Goal: Task Accomplishment & Management: Manage account settings

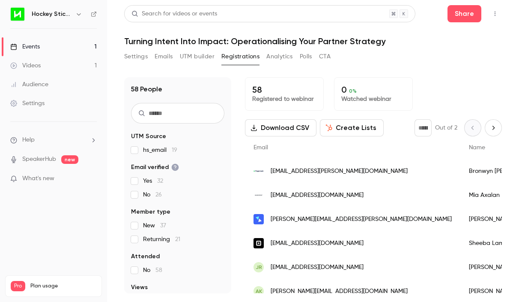
click at [165, 106] on input "text" at bounding box center [177, 113] width 93 height 21
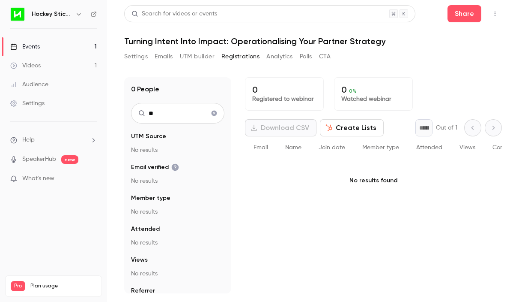
type input "*"
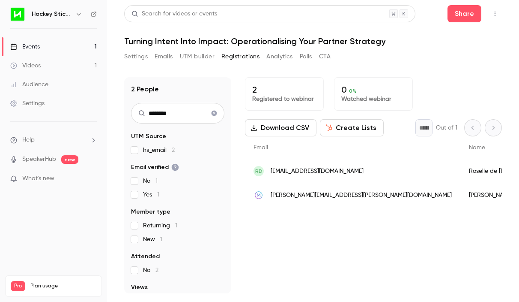
drag, startPoint x: 187, startPoint y: 108, endPoint x: 138, endPoint y: 108, distance: 48.4
click at [138, 108] on div "********" at bounding box center [177, 113] width 93 height 21
drag, startPoint x: 174, startPoint y: 110, endPoint x: 138, endPoint y: 111, distance: 36.4
click at [138, 111] on div "********" at bounding box center [177, 113] width 93 height 21
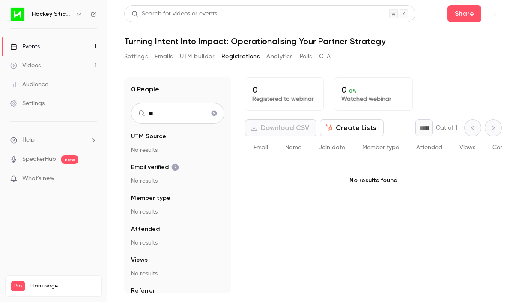
type input "*"
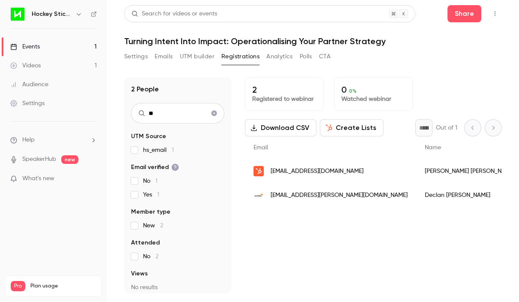
type input "*"
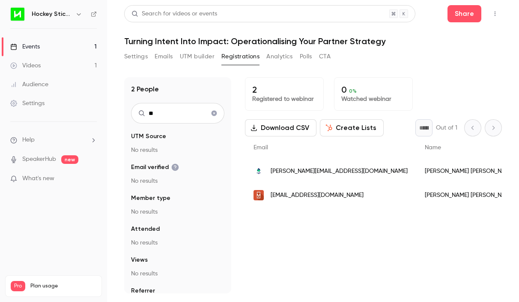
type input "*"
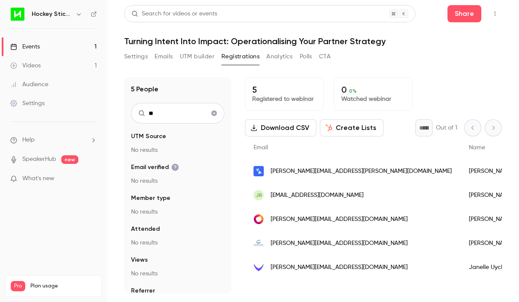
type input "*"
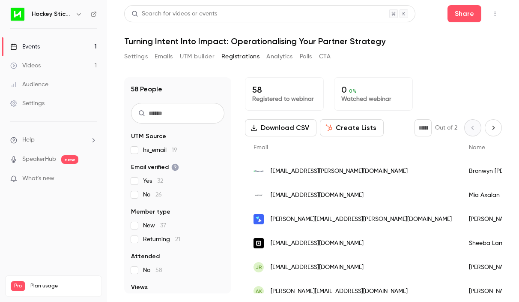
click at [174, 110] on input "text" at bounding box center [177, 113] width 93 height 21
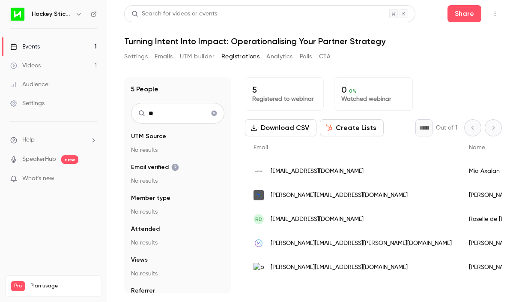
type input "*"
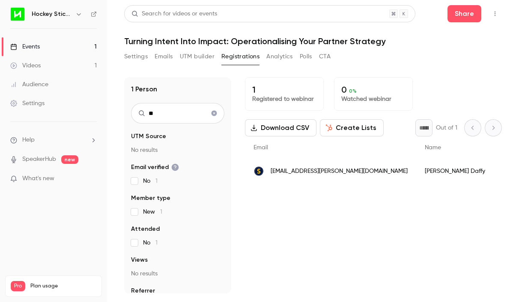
type input "*"
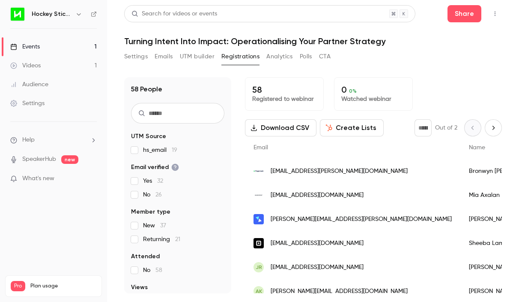
click at [189, 113] on input "text" at bounding box center [177, 113] width 93 height 21
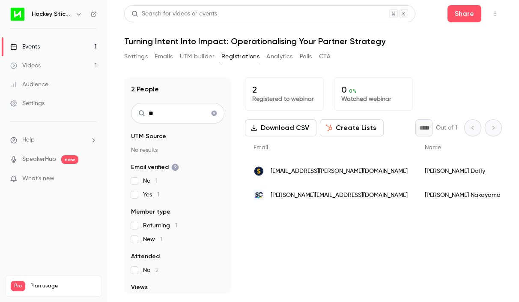
type input "*"
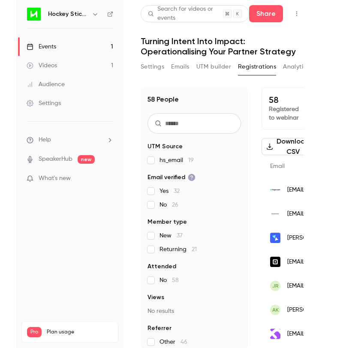
scroll to position [0, 246]
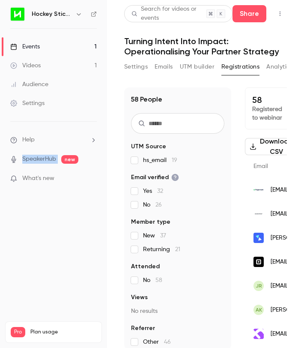
drag, startPoint x: 107, startPoint y: 155, endPoint x: -59, endPoint y: 156, distance: 165.4
click at [0, 156] on html "Hockey Stick Advisory Events 1 Videos 1 Audience Settings Help SpeakerHub new W…" at bounding box center [152, 174] width 304 height 348
click at [163, 117] on input "text" at bounding box center [177, 123] width 93 height 21
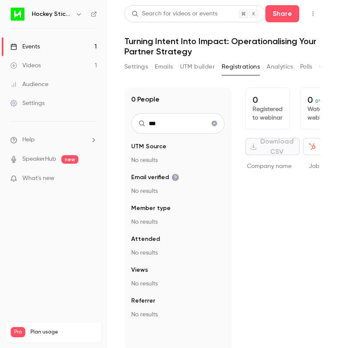
drag, startPoint x: 171, startPoint y: 127, endPoint x: 144, endPoint y: 126, distance: 27.1
click at [144, 126] on div "***" at bounding box center [177, 123] width 93 height 21
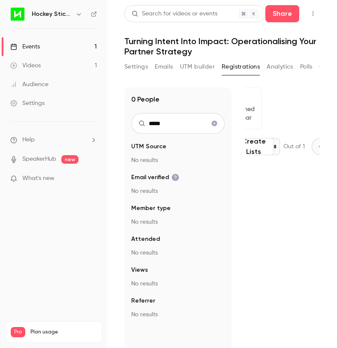
scroll to position [0, 0]
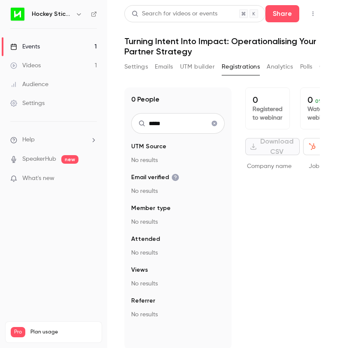
drag, startPoint x: 171, startPoint y: 126, endPoint x: 153, endPoint y: 125, distance: 18.1
click at [153, 125] on input "*****" at bounding box center [177, 123] width 93 height 21
drag, startPoint x: 162, startPoint y: 122, endPoint x: 123, endPoint y: 122, distance: 39.0
click at [123, 122] on main "Search for videos or events Share Turning Intent Into Impact: Operationalising …" at bounding box center [222, 174] width 230 height 348
drag, startPoint x: 171, startPoint y: 128, endPoint x: 148, endPoint y: 124, distance: 23.0
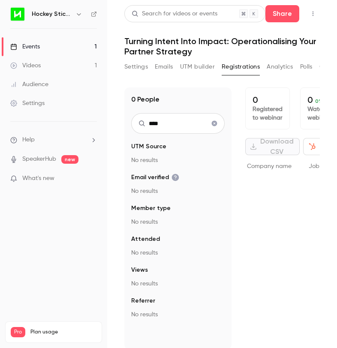
click at [148, 124] on input "****" at bounding box center [177, 123] width 93 height 21
drag, startPoint x: 169, startPoint y: 123, endPoint x: 145, endPoint y: 123, distance: 24.0
click at [145, 123] on input "*****" at bounding box center [177, 123] width 93 height 21
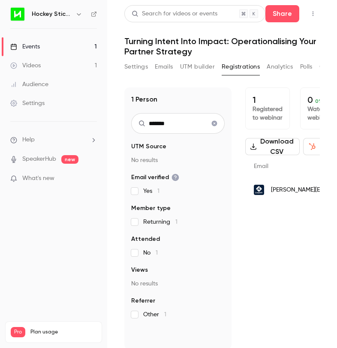
drag, startPoint x: 176, startPoint y: 125, endPoint x: 138, endPoint y: 125, distance: 37.7
click at [138, 125] on div "*******" at bounding box center [177, 123] width 93 height 21
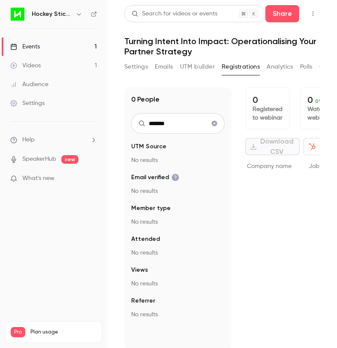
drag, startPoint x: 168, startPoint y: 125, endPoint x: 147, endPoint y: 125, distance: 20.6
click at [147, 125] on input "*******" at bounding box center [177, 123] width 93 height 21
type input "*"
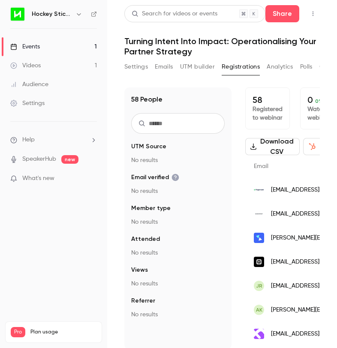
type input "*"
type input "******"
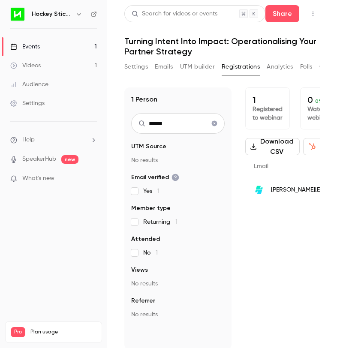
drag, startPoint x: 182, startPoint y: 126, endPoint x: 144, endPoint y: 125, distance: 37.3
click at [144, 125] on div "******" at bounding box center [177, 123] width 93 height 21
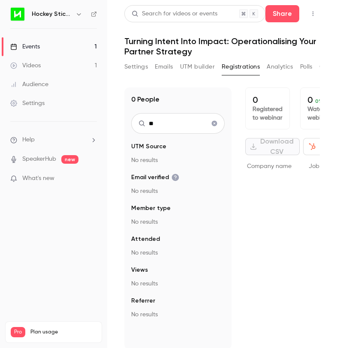
type input "*"
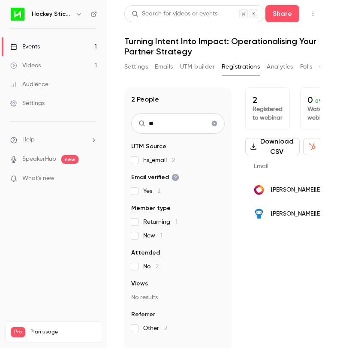
type input "*"
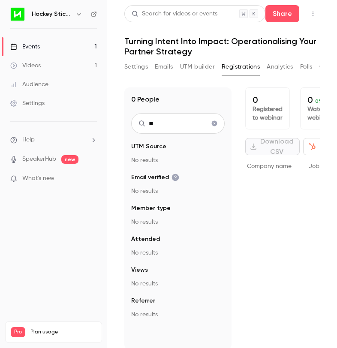
type input "*"
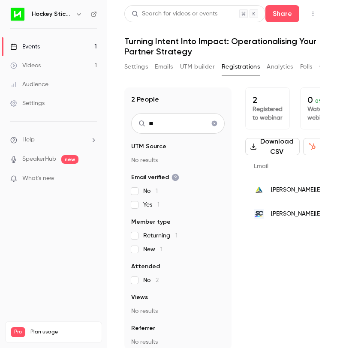
type input "*"
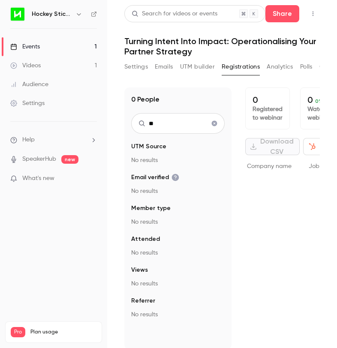
type input "*"
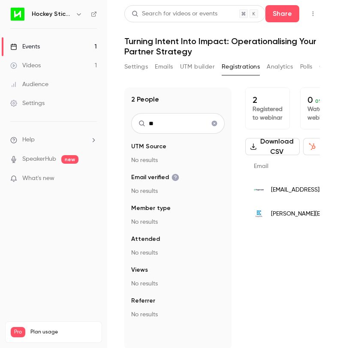
type input "*"
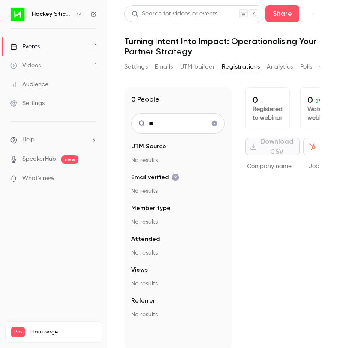
type input "*"
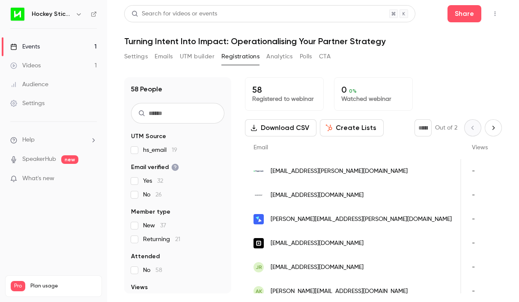
click at [189, 113] on input "text" at bounding box center [177, 113] width 93 height 21
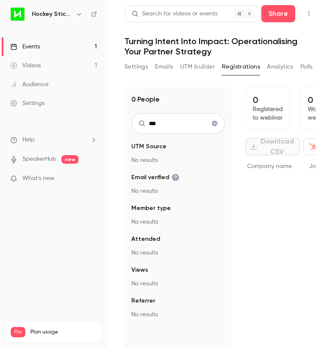
click at [165, 125] on input "***" at bounding box center [177, 123] width 93 height 21
drag, startPoint x: 165, startPoint y: 125, endPoint x: 146, endPoint y: 123, distance: 19.4
click at [146, 123] on input "***" at bounding box center [177, 123] width 93 height 21
type input "*"
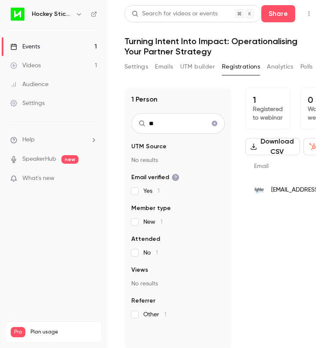
type input "*"
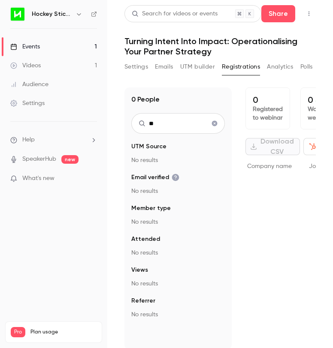
type input "*"
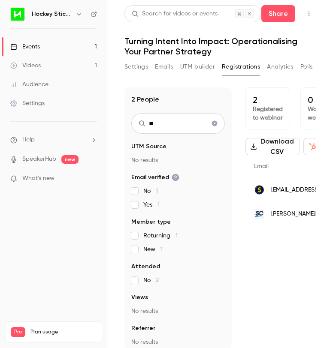
type input "*"
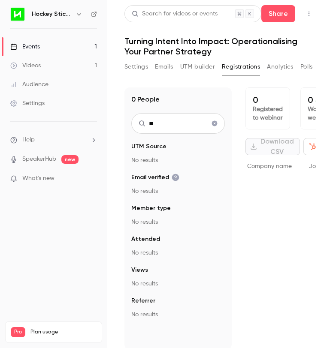
type input "*"
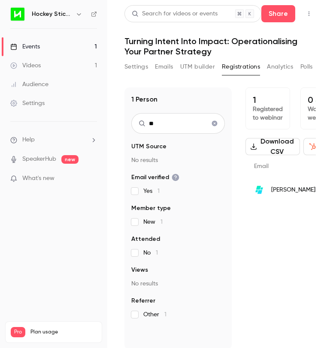
type input "*"
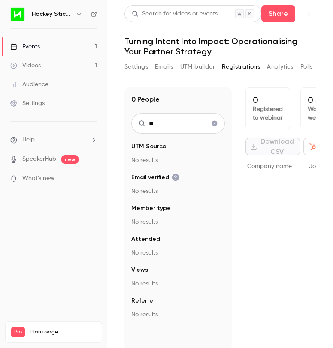
type input "*"
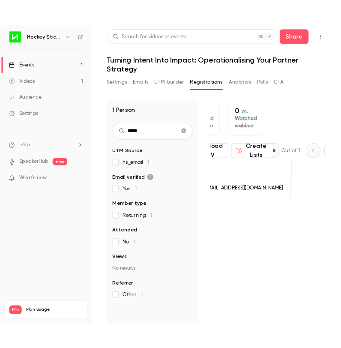
scroll to position [0, 17]
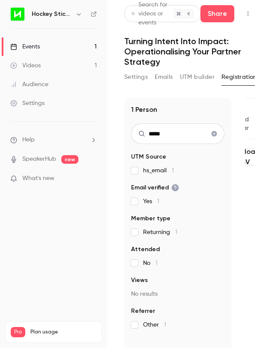
type input "*****"
click at [213, 134] on icon "Clear search" at bounding box center [214, 134] width 7 height 6
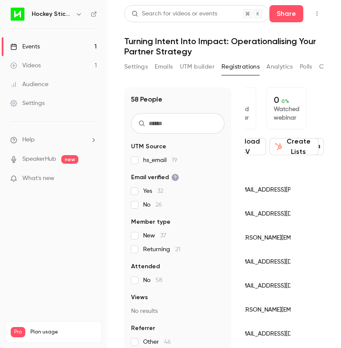
click at [163, 129] on input "text" at bounding box center [177, 123] width 93 height 21
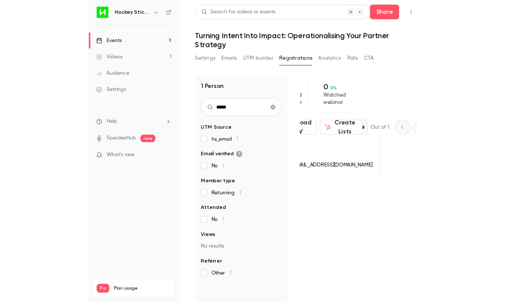
scroll to position [0, 2]
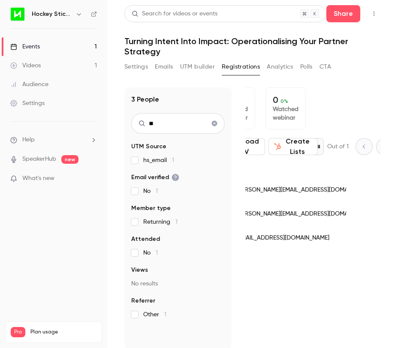
type input "*"
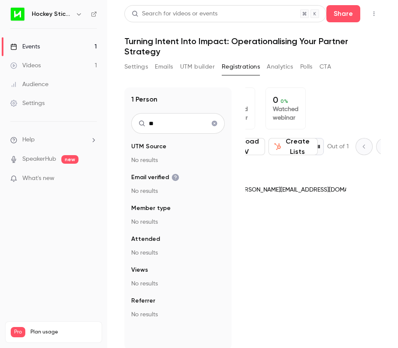
type input "*"
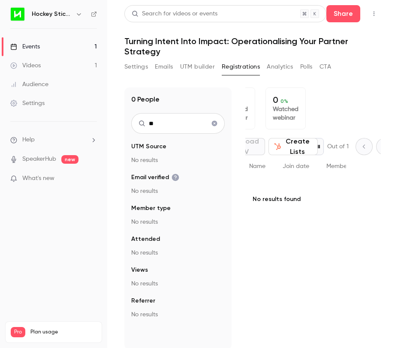
type input "*"
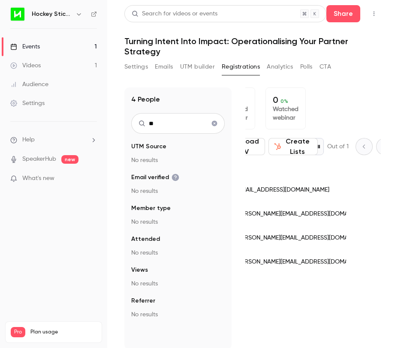
type input "*"
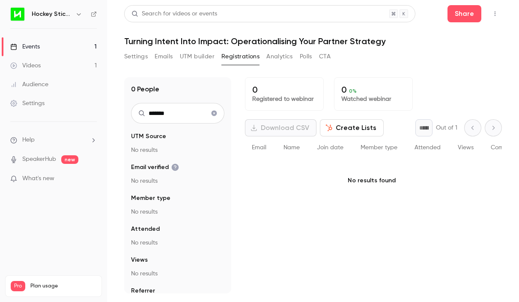
scroll to position [0, 0]
type input "*******"
click at [214, 111] on icon "Clear search" at bounding box center [215, 114] width 6 height 6
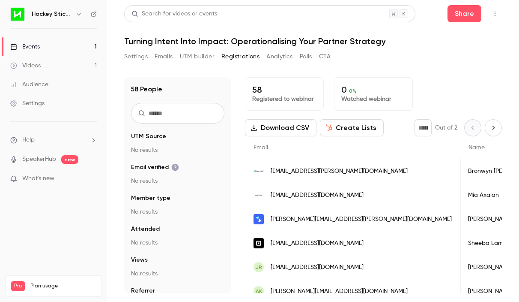
click at [214, 111] on input "text" at bounding box center [177, 113] width 93 height 21
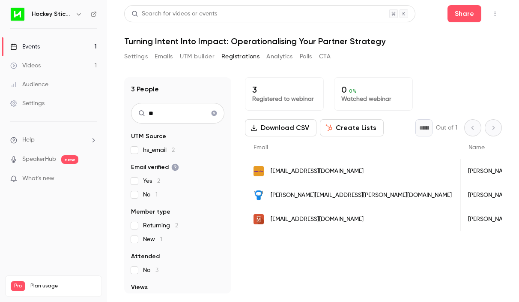
type input "*"
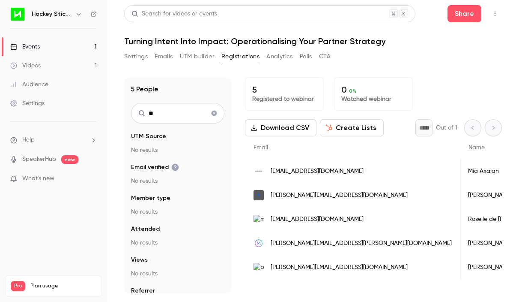
type input "*"
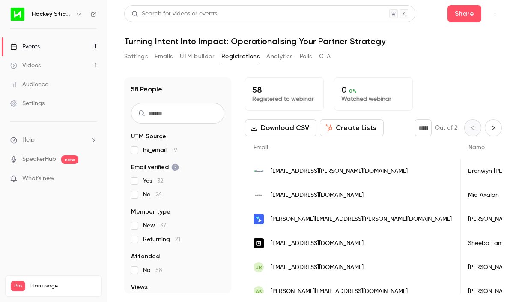
click at [195, 112] on input "text" at bounding box center [177, 113] width 93 height 21
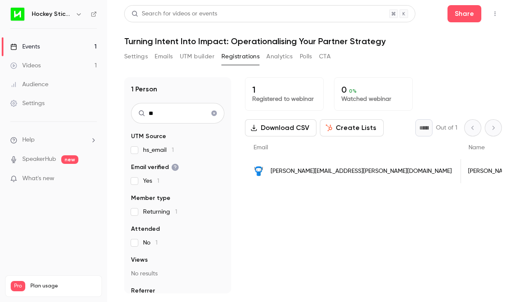
type input "*"
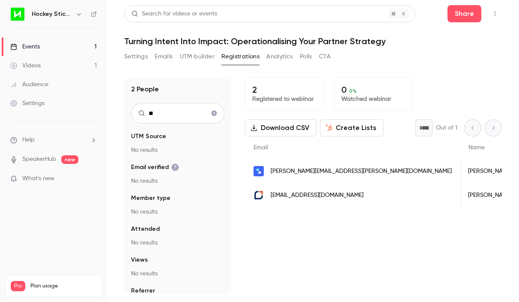
type input "*"
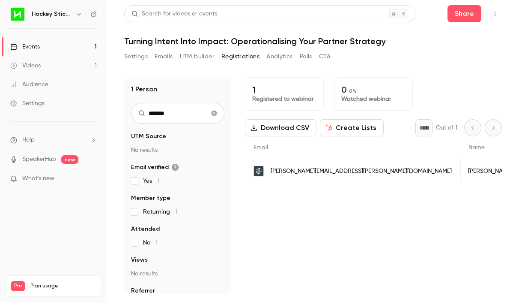
drag, startPoint x: 185, startPoint y: 111, endPoint x: 126, endPoint y: 111, distance: 59.6
click at [126, 111] on div "1 Person ******* UTM Source No results Email verified Yes 1 Member type Returni…" at bounding box center [177, 185] width 107 height 216
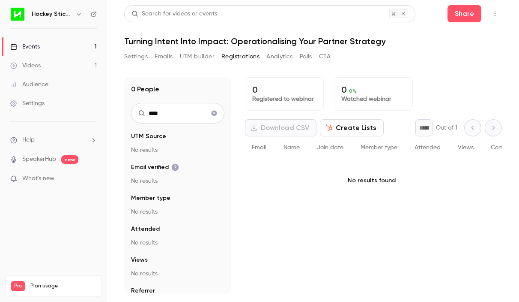
drag, startPoint x: 185, startPoint y: 112, endPoint x: 129, endPoint y: 112, distance: 55.7
click at [129, 112] on div "0 People **** UTM Source No results Email verified No results Member type No re…" at bounding box center [177, 185] width 107 height 216
type input "*****"
click at [215, 113] on icon "Clear search" at bounding box center [215, 114] width 6 height 6
click at [180, 116] on input "text" at bounding box center [177, 113] width 93 height 21
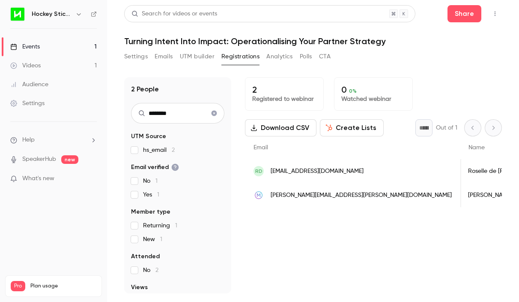
drag, startPoint x: 177, startPoint y: 114, endPoint x: 147, endPoint y: 111, distance: 31.0
click at [147, 113] on input "********" at bounding box center [177, 113] width 93 height 21
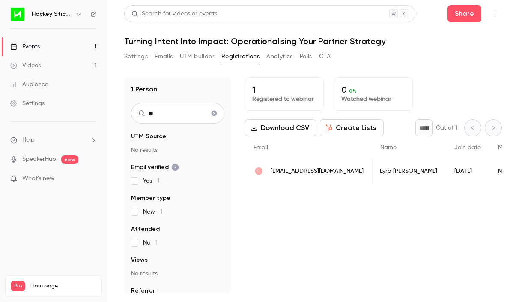
type input "*"
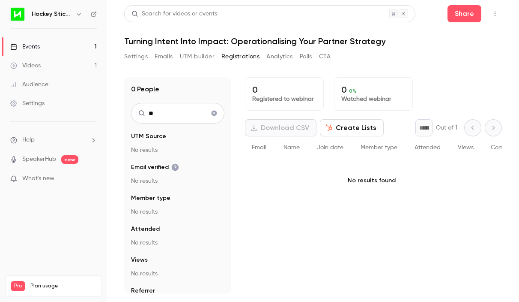
type input "*"
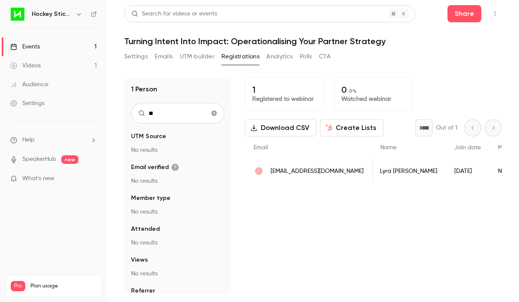
type input "*"
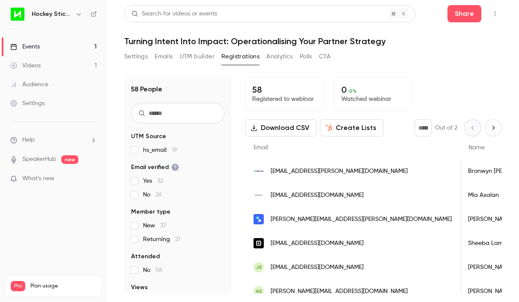
type input "*"
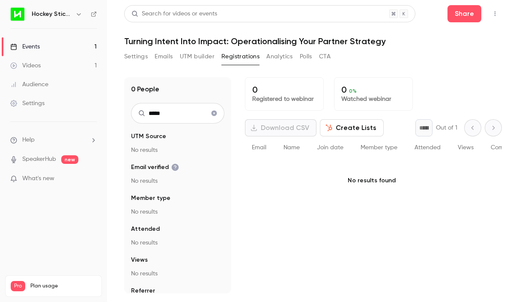
drag, startPoint x: 169, startPoint y: 111, endPoint x: 142, endPoint y: 111, distance: 26.6
click at [142, 111] on div "*****" at bounding box center [177, 113] width 93 height 21
type input "****"
click at [214, 112] on icon "Clear search" at bounding box center [215, 114] width 6 height 6
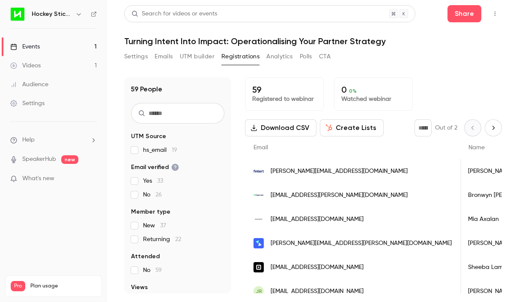
click at [167, 111] on input "text" at bounding box center [177, 113] width 93 height 21
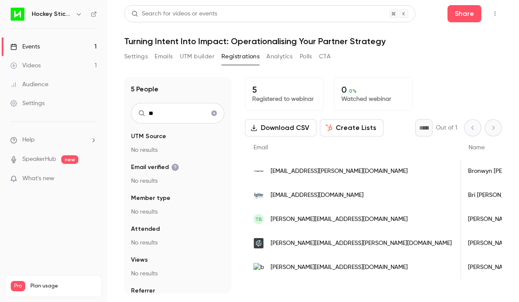
type input "*"
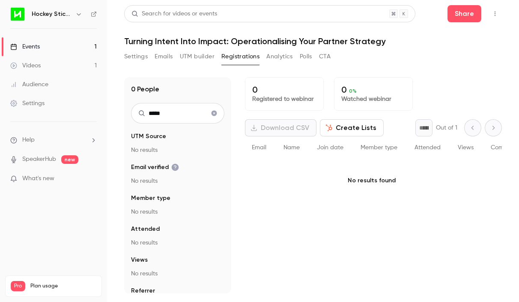
type input "*****"
click at [213, 116] on icon "Clear search" at bounding box center [214, 113] width 7 height 6
click at [232, 158] on div "0 People UTM Source No results Email verified No results Member type No results…" at bounding box center [313, 185] width 378 height 216
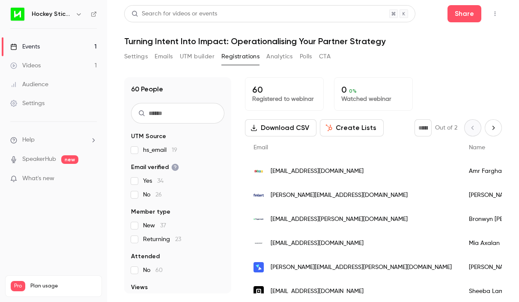
click at [162, 117] on input "text" at bounding box center [177, 113] width 93 height 21
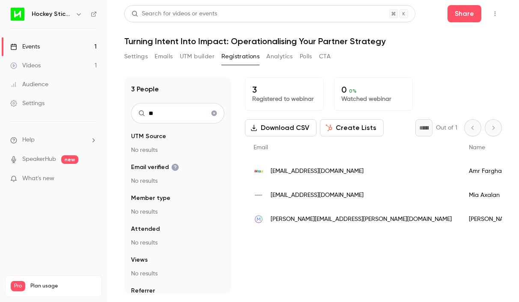
type input "*"
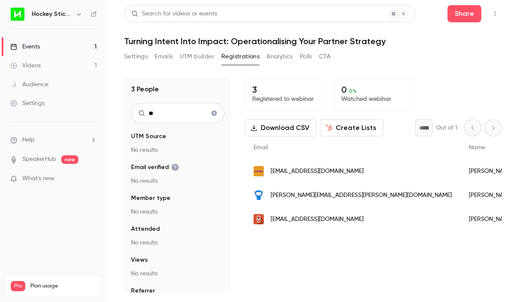
type input "*"
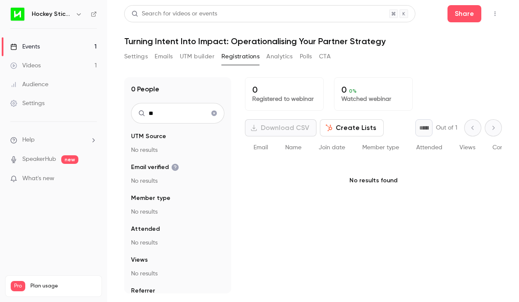
type input "*"
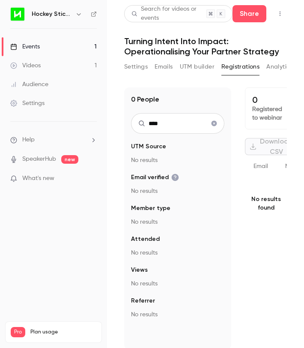
drag, startPoint x: 177, startPoint y: 127, endPoint x: 144, endPoint y: 125, distance: 33.5
click at [144, 125] on div "****" at bounding box center [177, 123] width 93 height 21
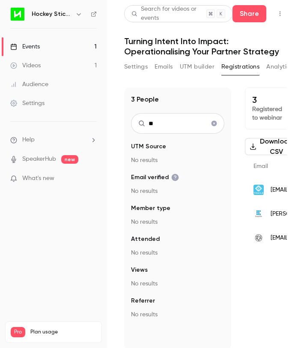
type input "*"
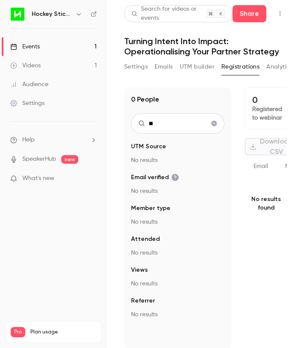
type input "*"
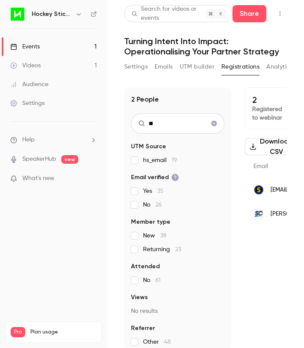
type input "*"
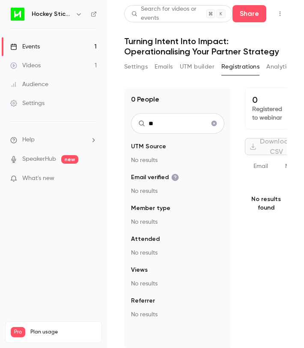
type input "*"
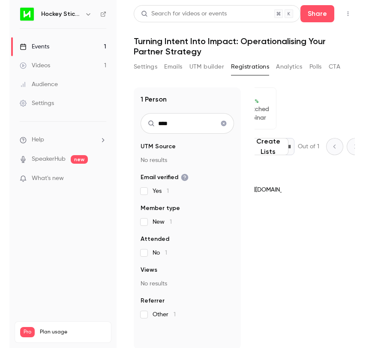
scroll to position [0, 61]
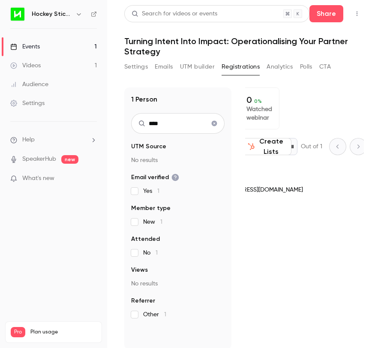
type input "****"
click at [273, 245] on div "1 Registered to webinar 0 0 % Watched webinar Download CSV Create Lists * Out o…" at bounding box center [304, 218] width 119 height 262
click at [175, 125] on input "****" at bounding box center [177, 123] width 93 height 21
drag, startPoint x: 175, startPoint y: 125, endPoint x: 148, endPoint y: 125, distance: 26.6
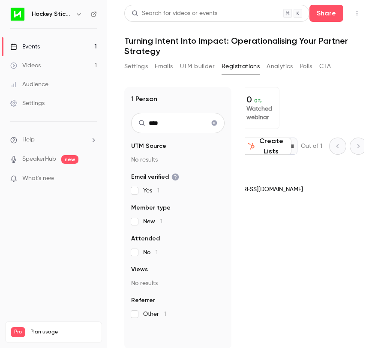
click at [148, 125] on input "****" at bounding box center [177, 123] width 93 height 21
drag, startPoint x: 164, startPoint y: 123, endPoint x: 142, endPoint y: 123, distance: 21.4
click at [142, 123] on div "***" at bounding box center [177, 123] width 93 height 21
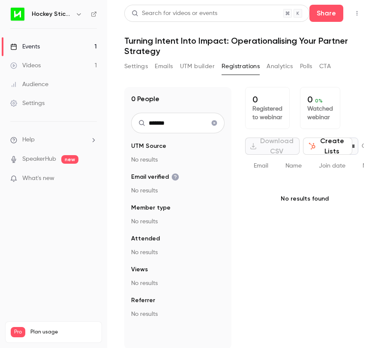
drag, startPoint x: 176, startPoint y: 120, endPoint x: 146, endPoint y: 120, distance: 30.4
click at [146, 120] on input "*******" at bounding box center [177, 123] width 93 height 21
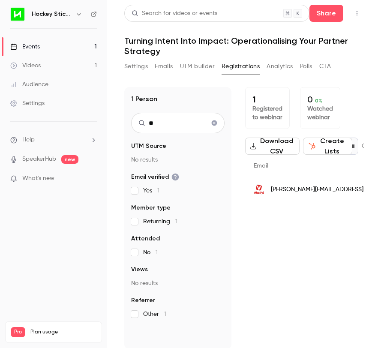
type input "*"
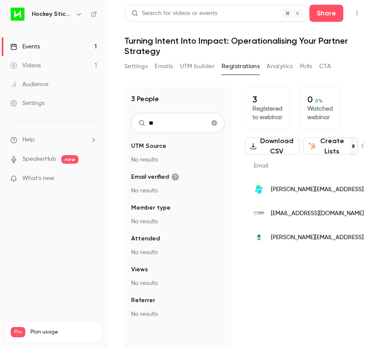
type input "*"
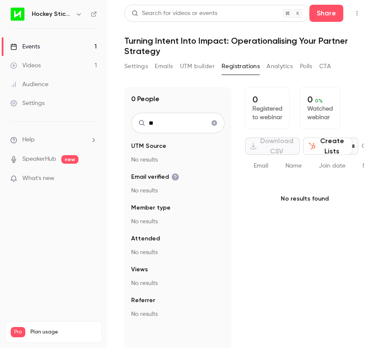
type input "*"
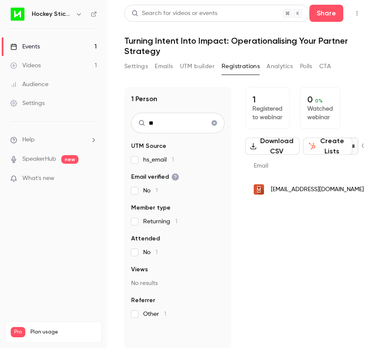
type input "*"
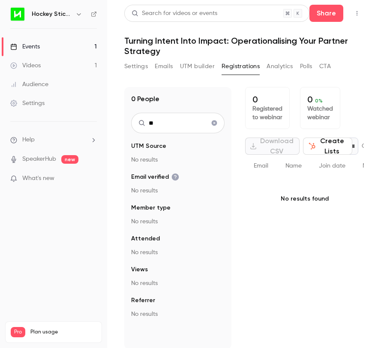
type input "*"
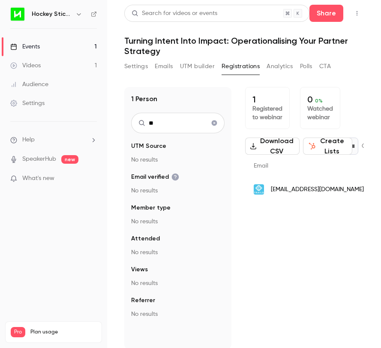
type input "*"
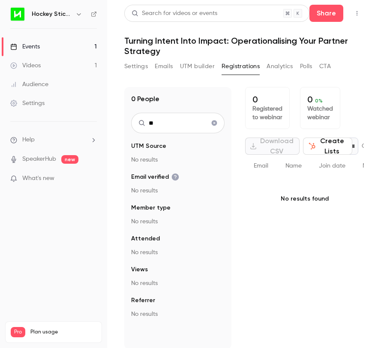
type input "*"
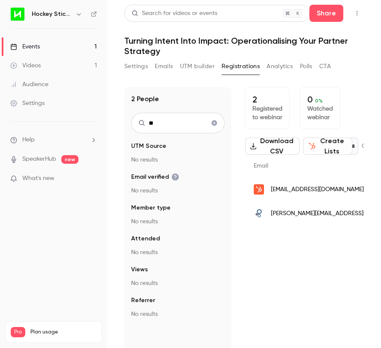
type input "*"
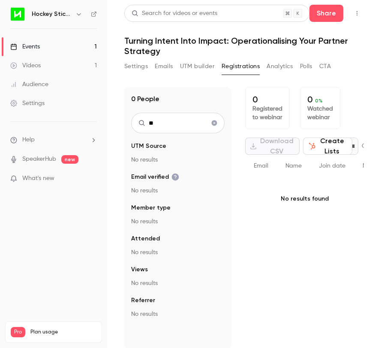
type input "*"
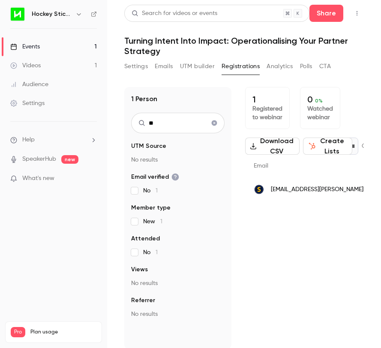
type input "*"
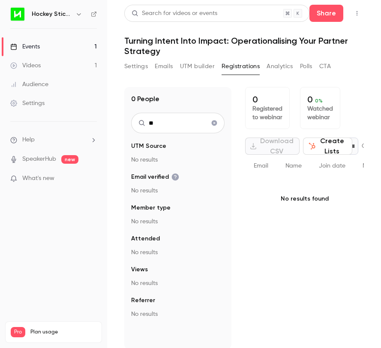
type input "*"
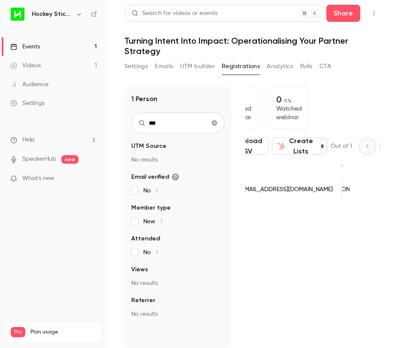
scroll to position [0, 26]
drag, startPoint x: 172, startPoint y: 126, endPoint x: 131, endPoint y: 117, distance: 42.0
click at [132, 119] on input "***" at bounding box center [177, 123] width 93 height 21
type input "*"
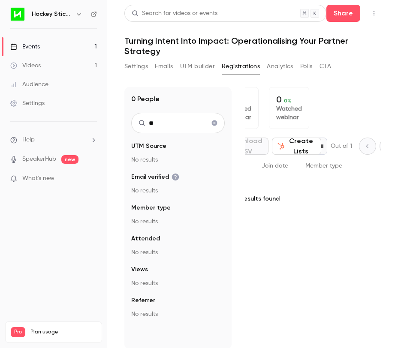
type input "*"
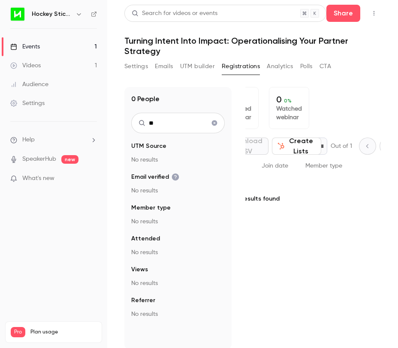
type input "*"
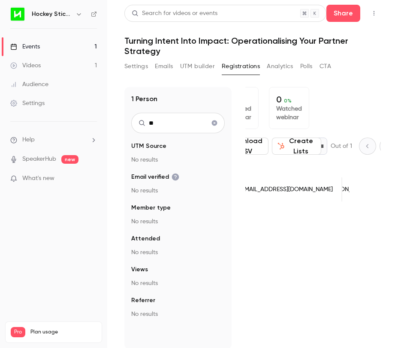
type input "*"
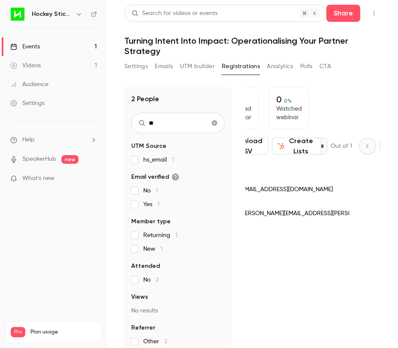
type input "*"
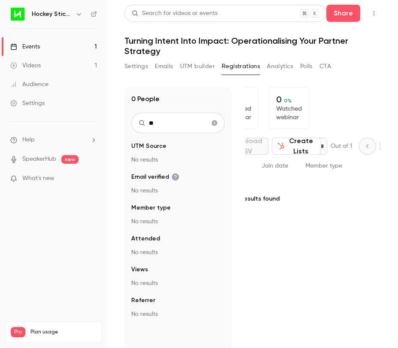
type input "*"
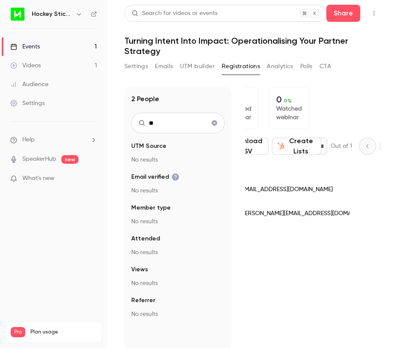
type input "*"
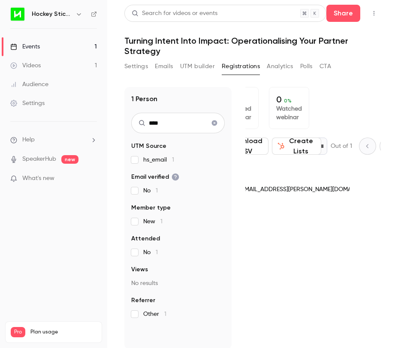
scroll to position [0, 0]
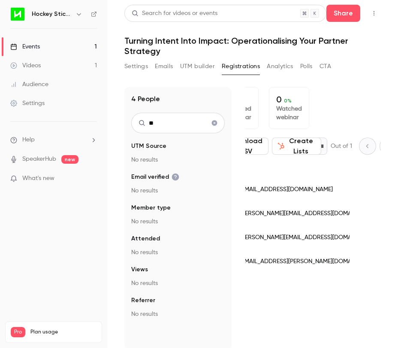
type input "*"
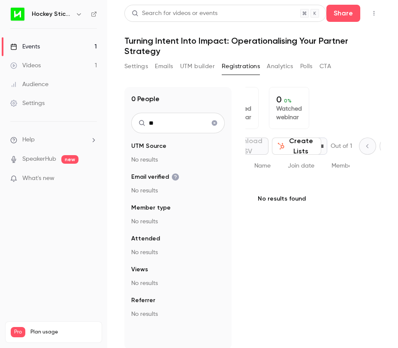
type input "*"
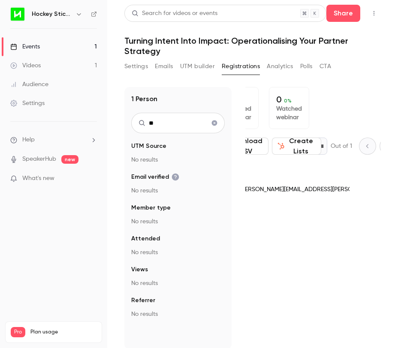
type input "*"
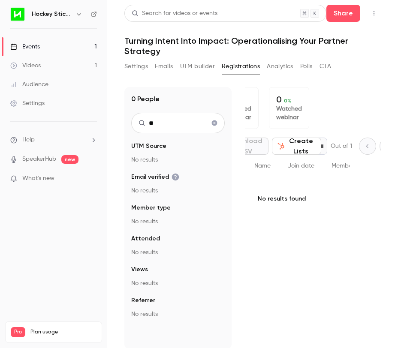
type input "*"
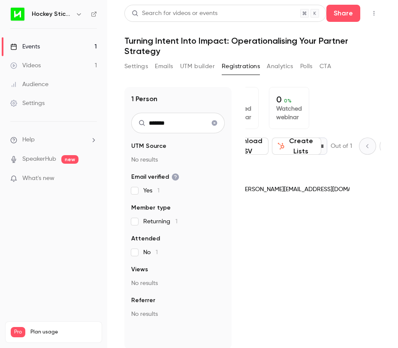
drag, startPoint x: 175, startPoint y: 126, endPoint x: 139, endPoint y: 120, distance: 36.9
click at [140, 122] on div "*******" at bounding box center [177, 123] width 93 height 21
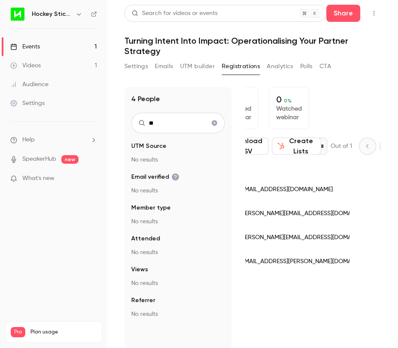
type input "*"
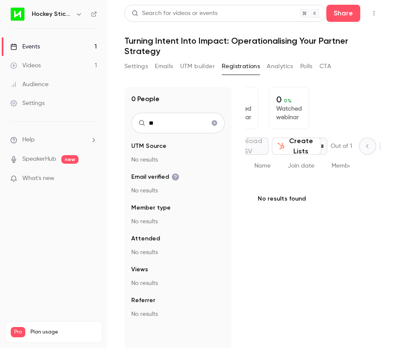
type input "*"
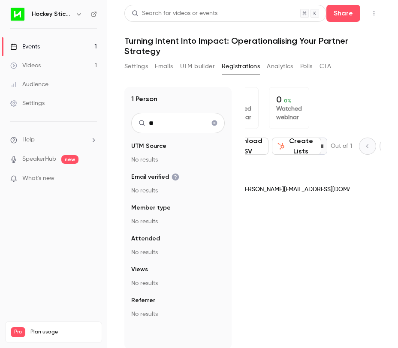
type input "*"
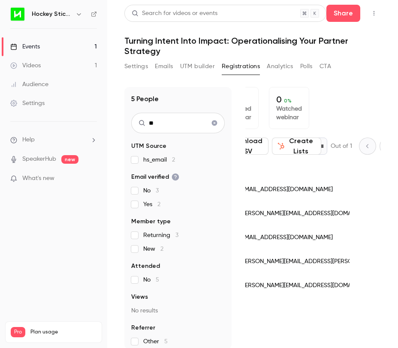
type input "*"
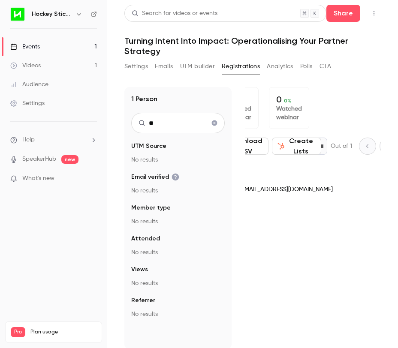
type input "*"
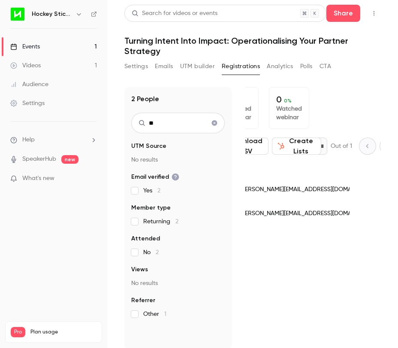
type input "*"
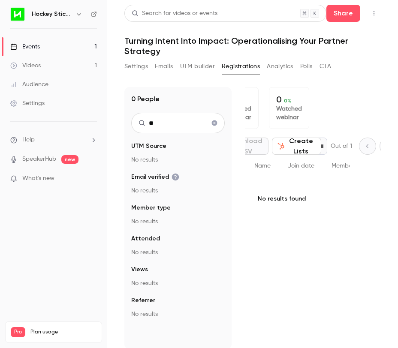
type input "*"
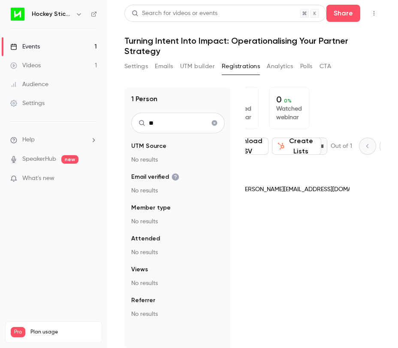
type input "*"
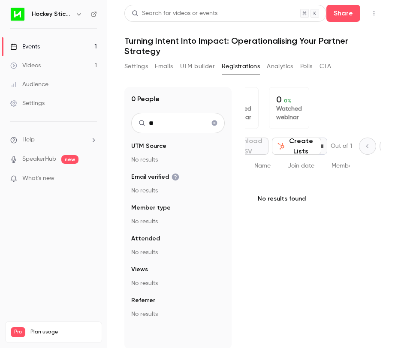
type input "*"
drag, startPoint x: 184, startPoint y: 124, endPoint x: 138, endPoint y: 124, distance: 45.9
click at [138, 124] on input "******" at bounding box center [177, 123] width 93 height 21
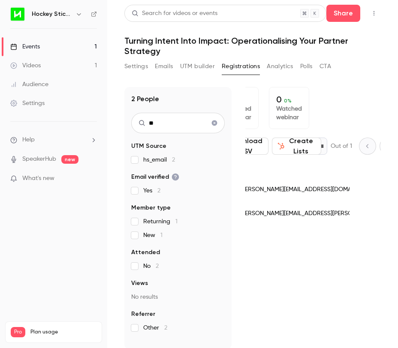
type input "*"
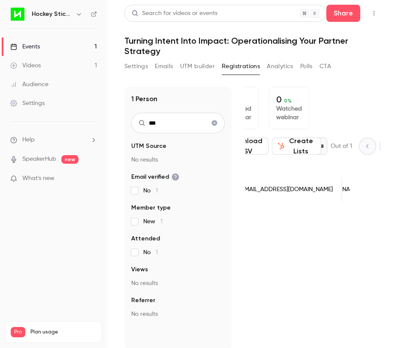
scroll to position [0, 33]
type input "*"
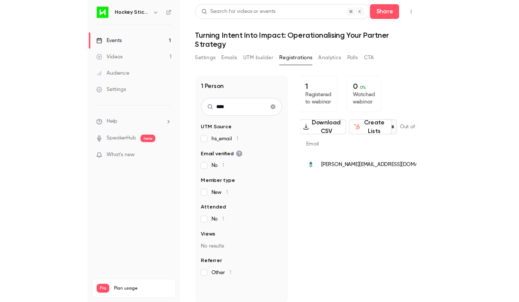
scroll to position [0, 0]
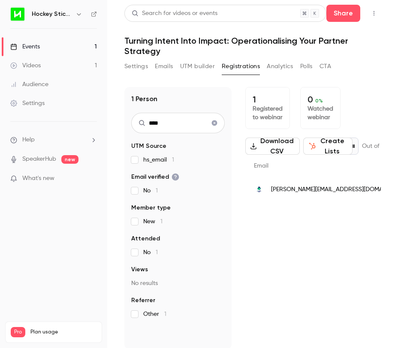
drag, startPoint x: 170, startPoint y: 123, endPoint x: 135, endPoint y: 123, distance: 35.1
click at [135, 123] on input "****" at bounding box center [177, 123] width 93 height 21
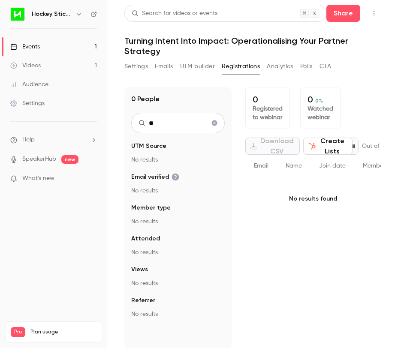
type input "*"
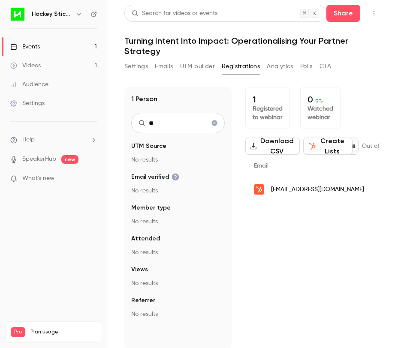
type input "*"
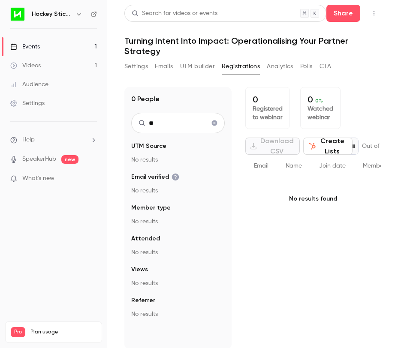
type input "*"
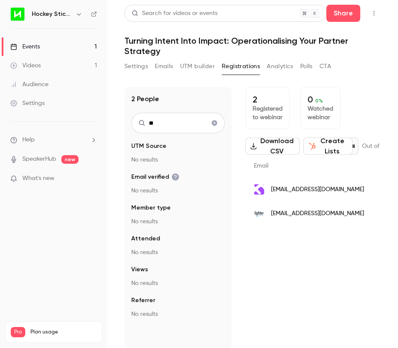
type input "*"
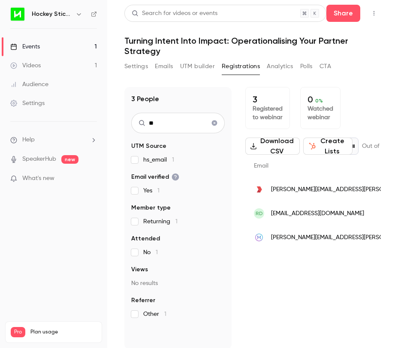
type input "*"
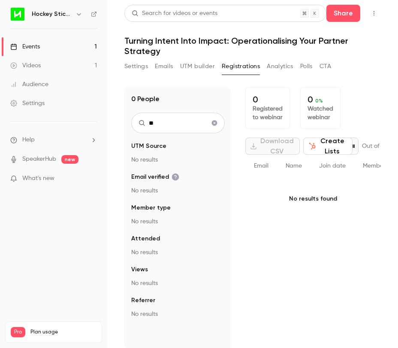
type input "*"
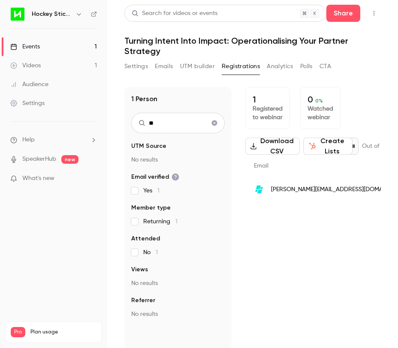
type input "*"
